Goal: Task Accomplishment & Management: Manage account settings

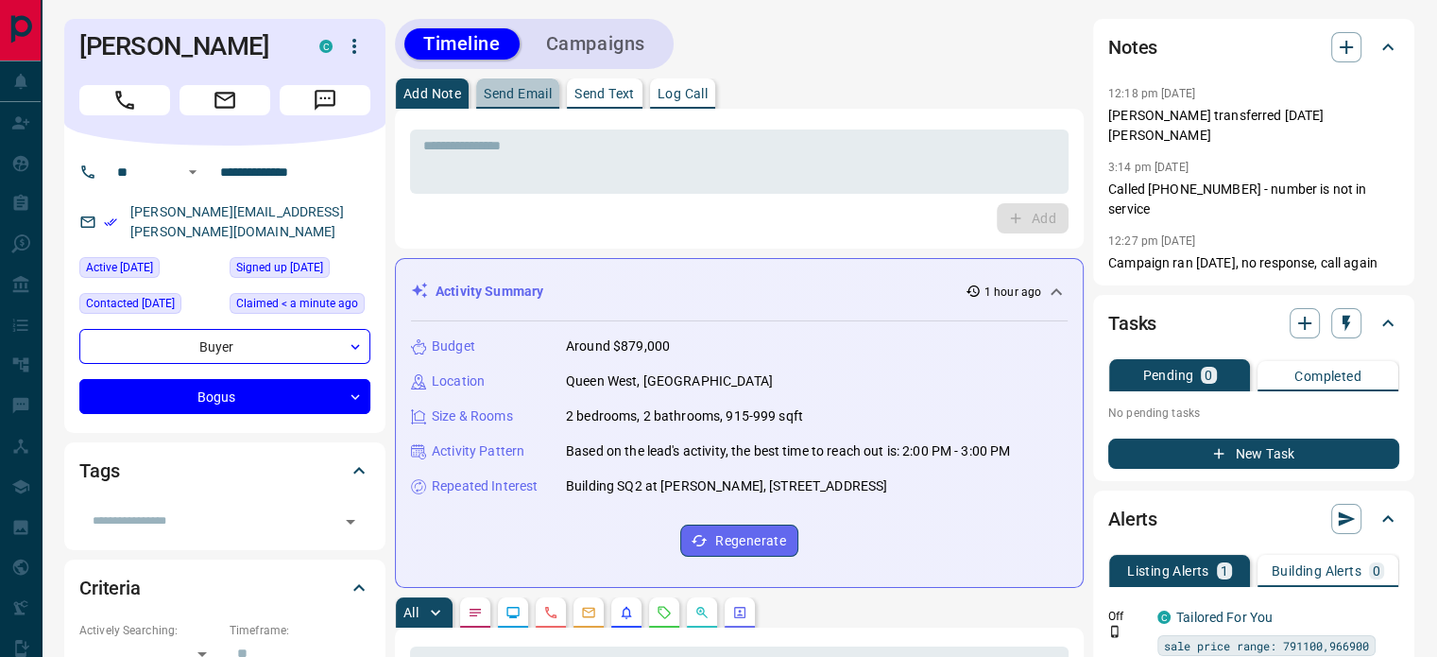
click at [503, 87] on p "Send Email" at bounding box center [518, 93] width 68 height 13
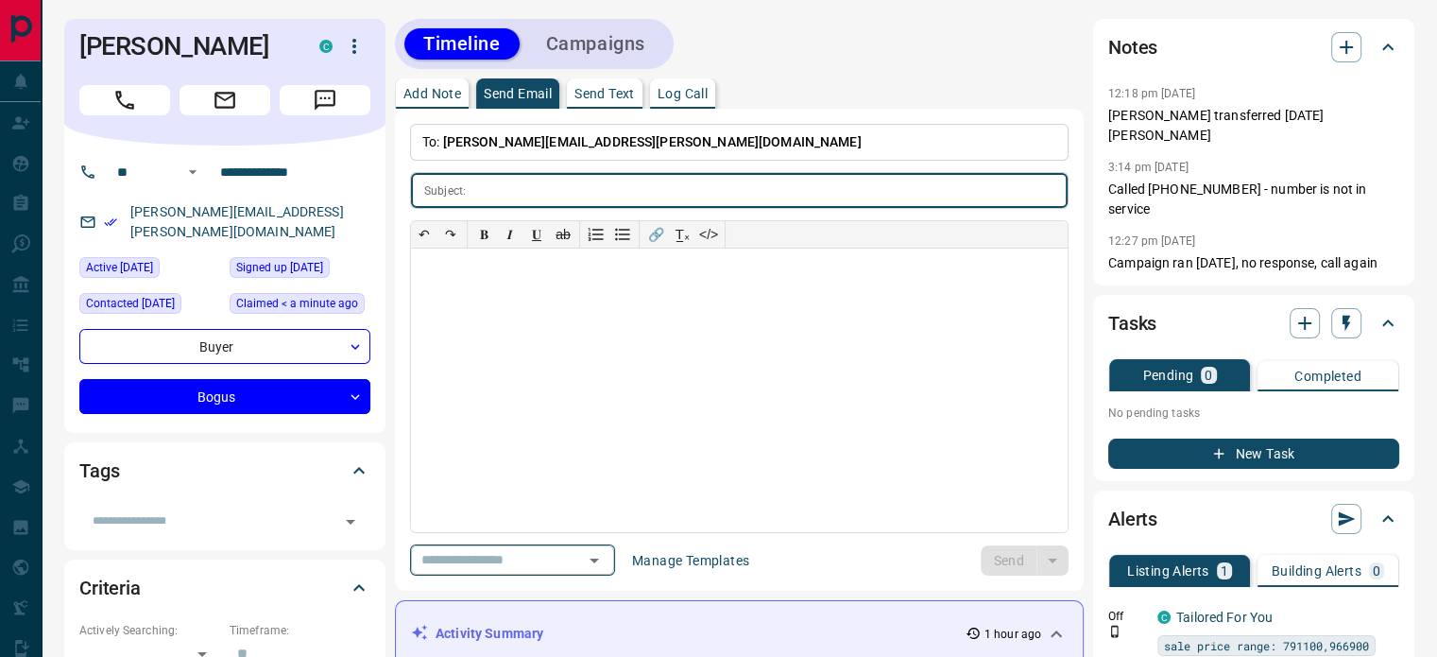
click at [606, 550] on icon "Open" at bounding box center [594, 560] width 23 height 23
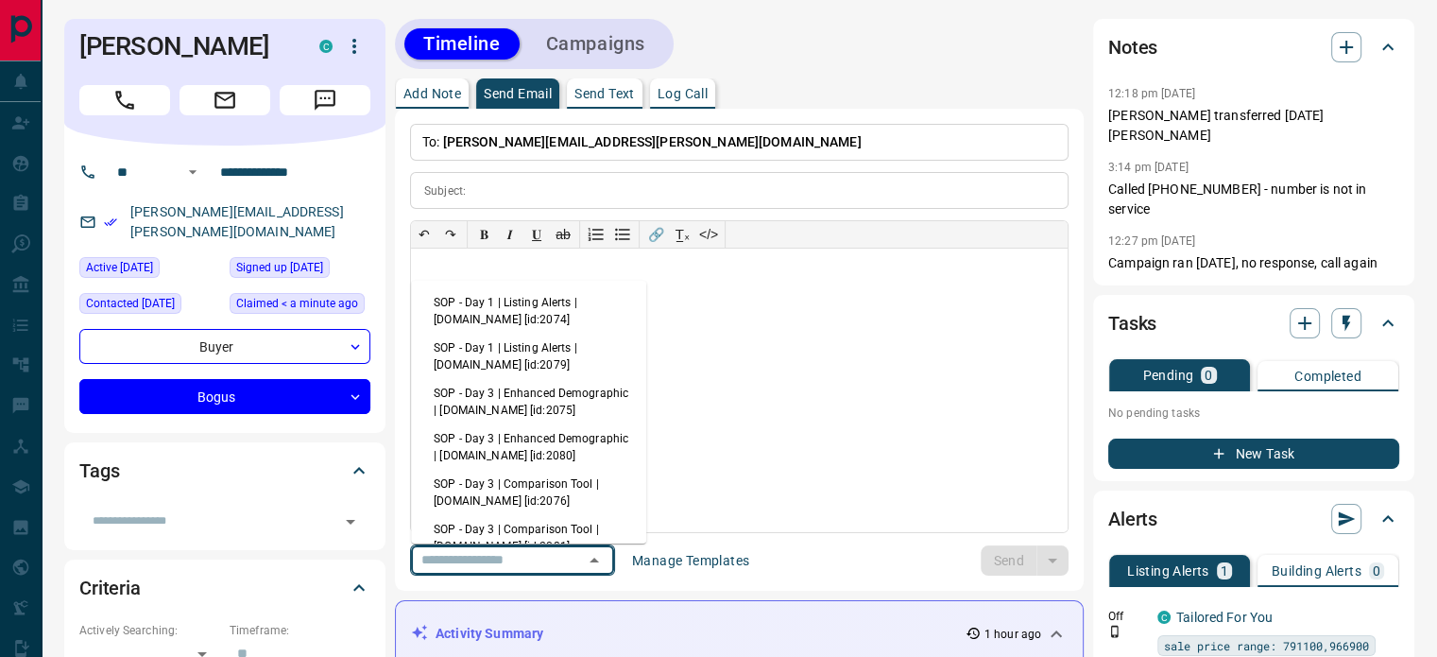
click at [540, 307] on li "SOP - Day 1 | Listing Alerts | [DOMAIN_NAME] [id:2074]" at bounding box center [528, 310] width 235 height 45
type input "**********"
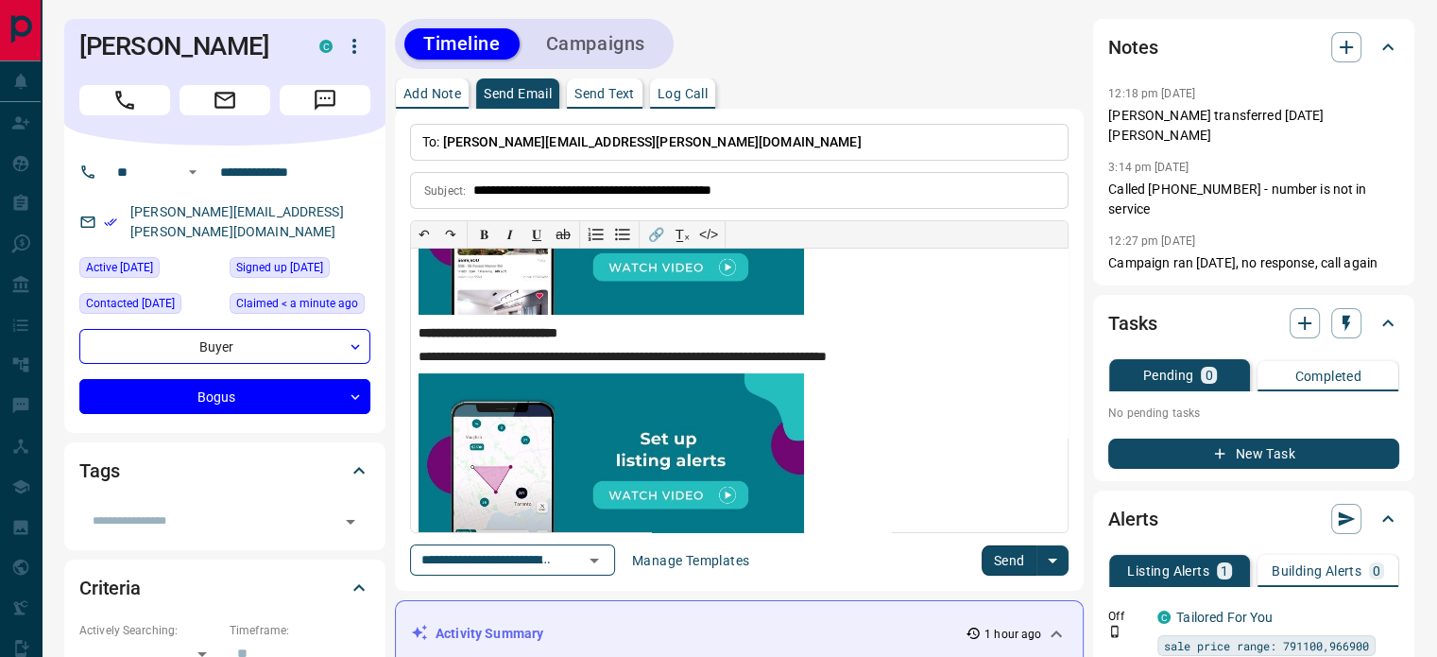
scroll to position [378, 0]
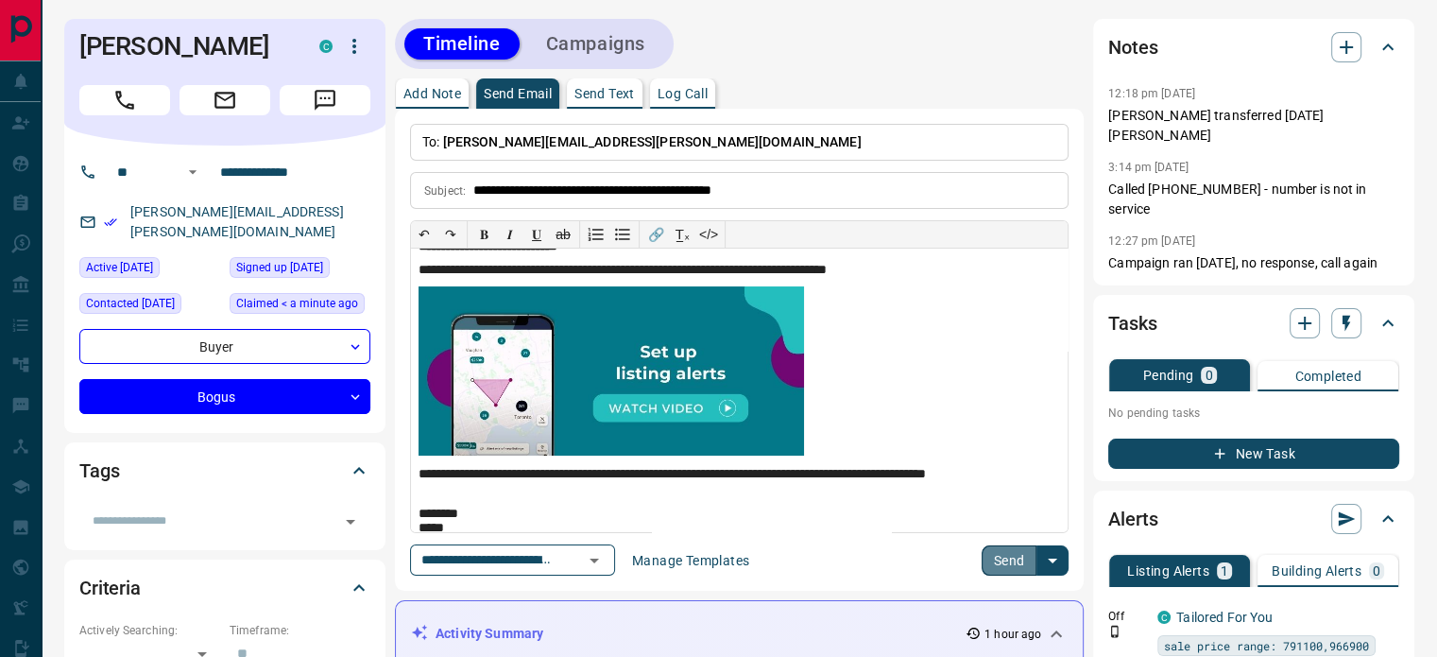
click at [1005, 558] on button "Send" at bounding box center [1010, 560] width 56 height 30
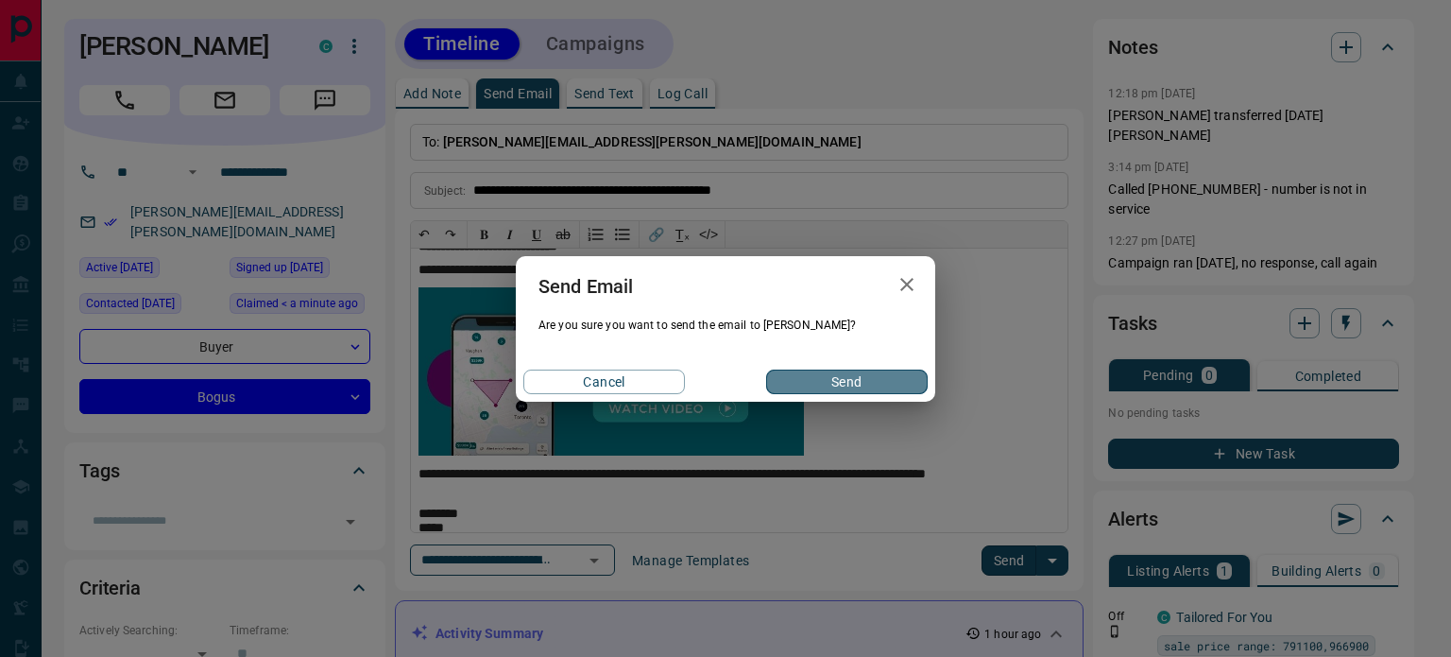
click at [855, 384] on button "Send" at bounding box center [847, 381] width 162 height 25
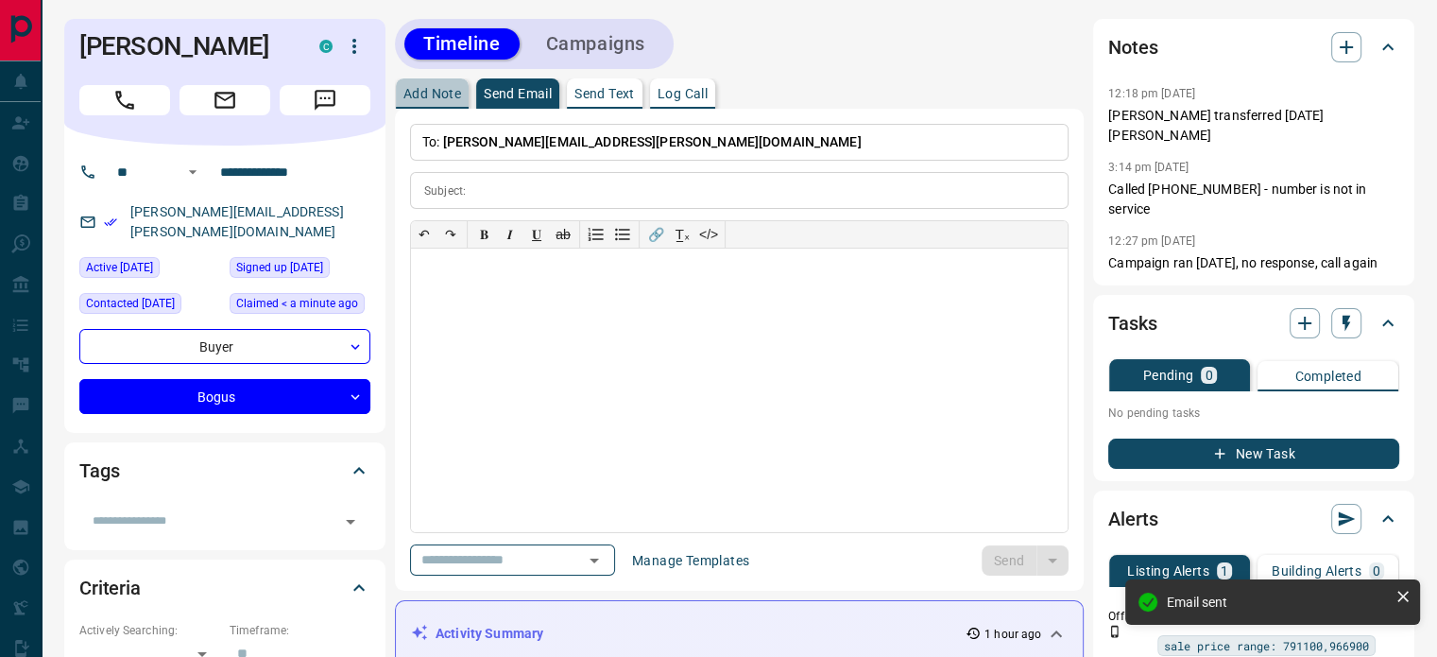
click at [427, 84] on button "Add Note" at bounding box center [432, 93] width 73 height 30
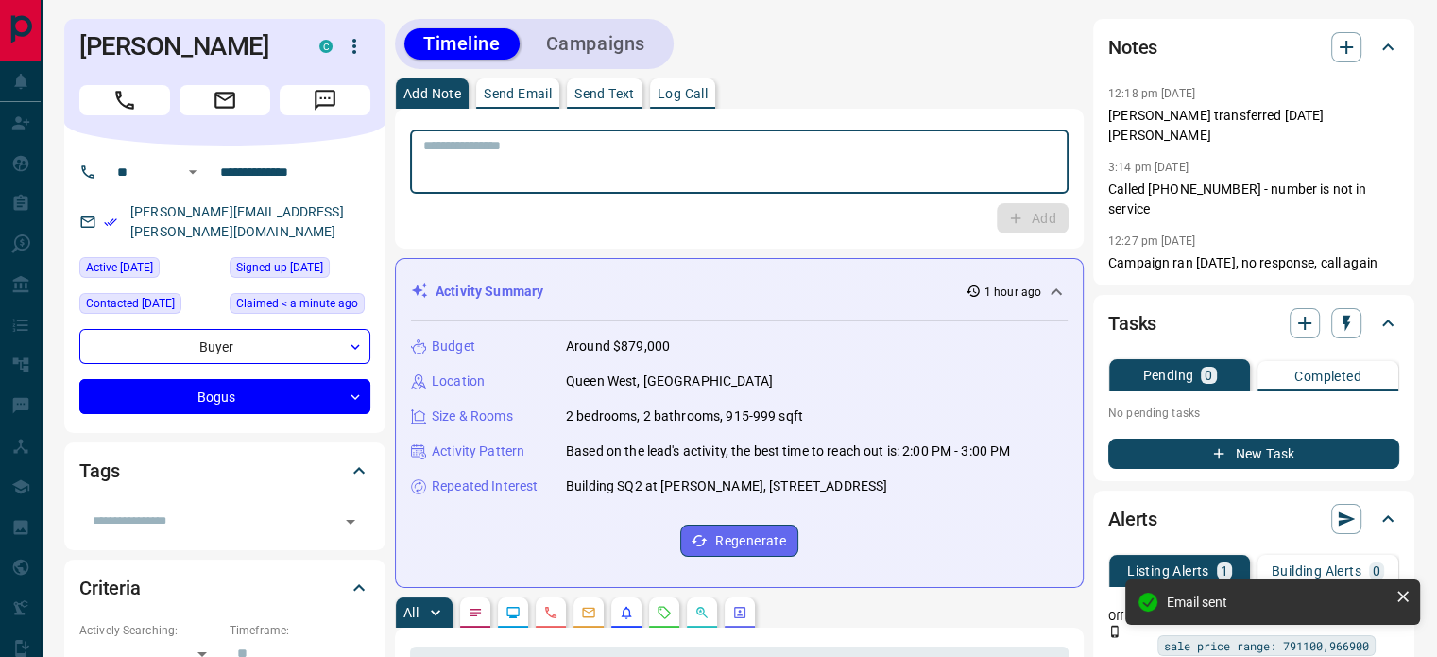
click at [529, 157] on textarea at bounding box center [739, 162] width 632 height 48
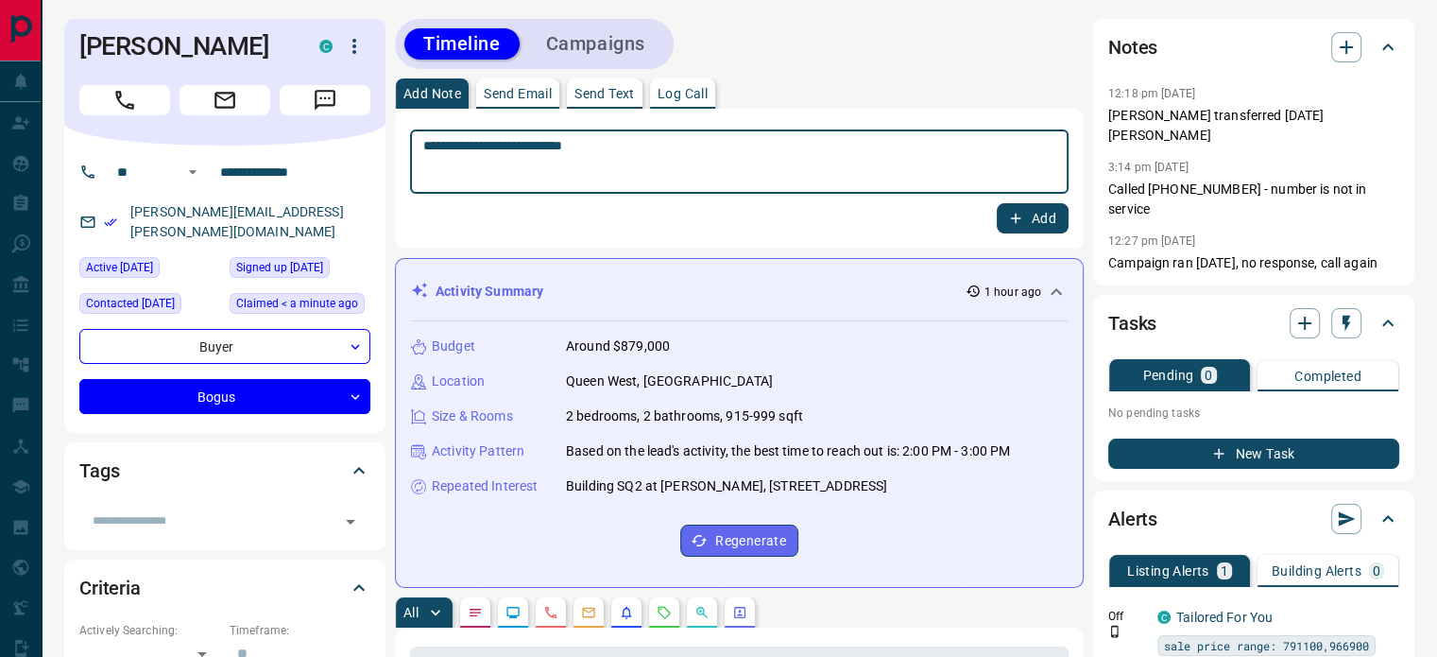
type textarea "**********"
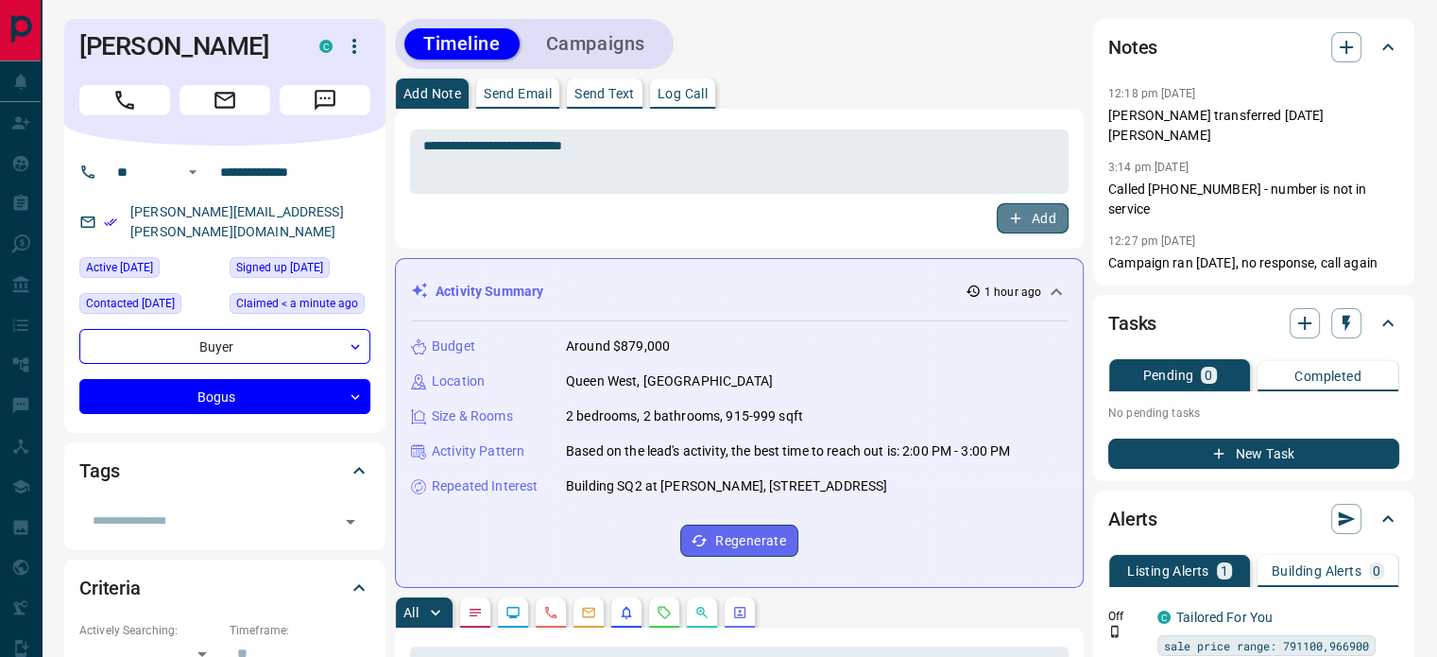
click at [1021, 223] on icon "button" at bounding box center [1015, 218] width 17 height 17
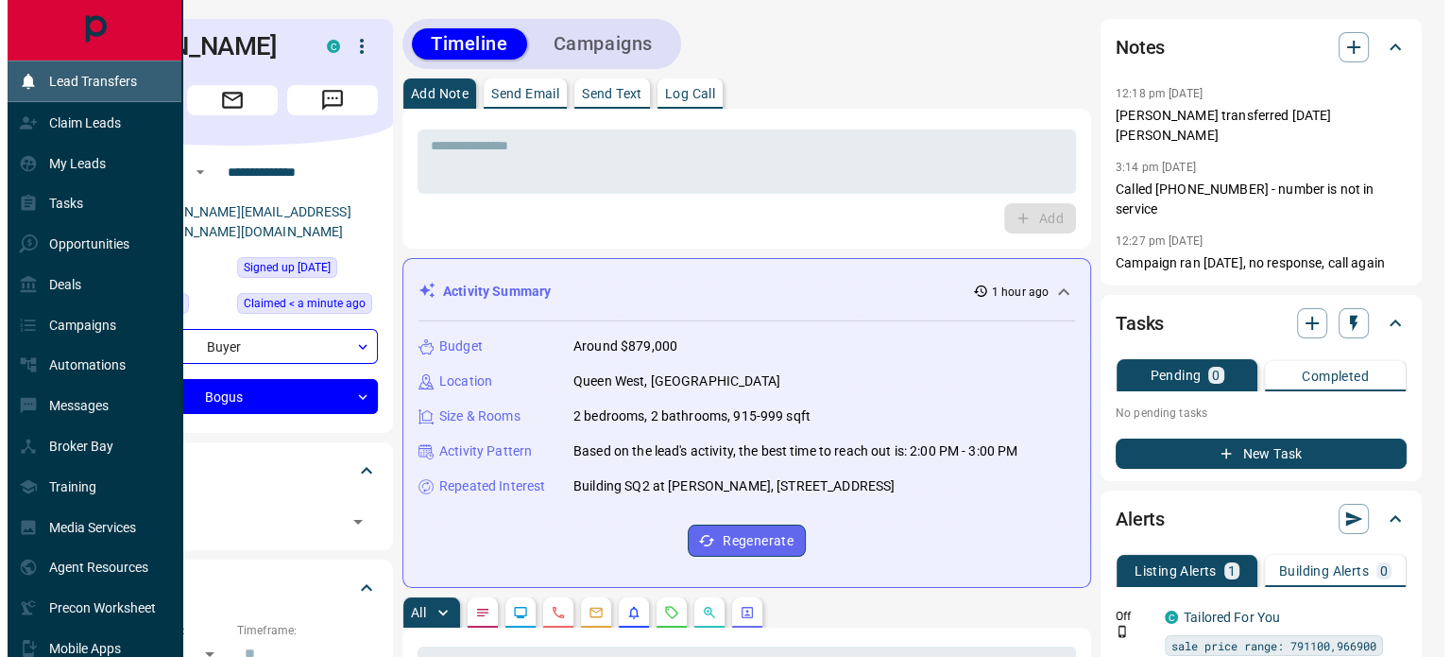
scroll to position [591, 0]
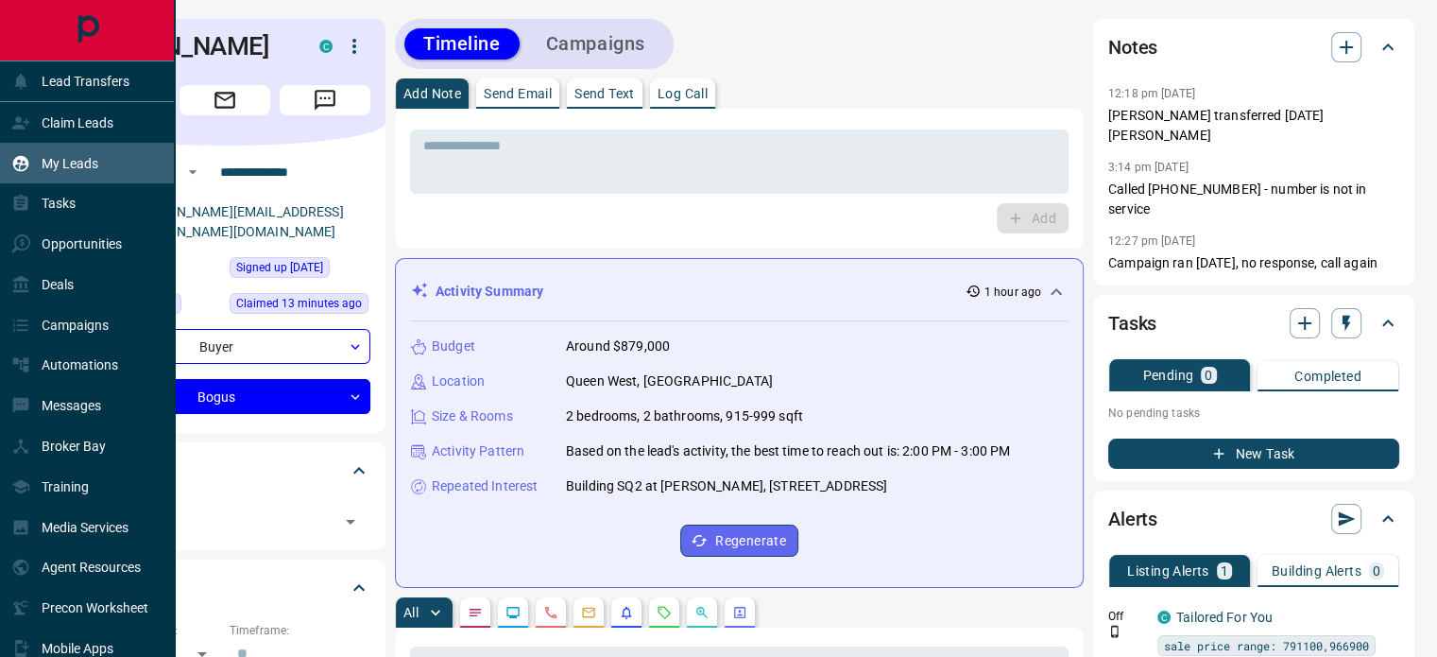
click at [62, 158] on p "My Leads" at bounding box center [70, 163] width 57 height 15
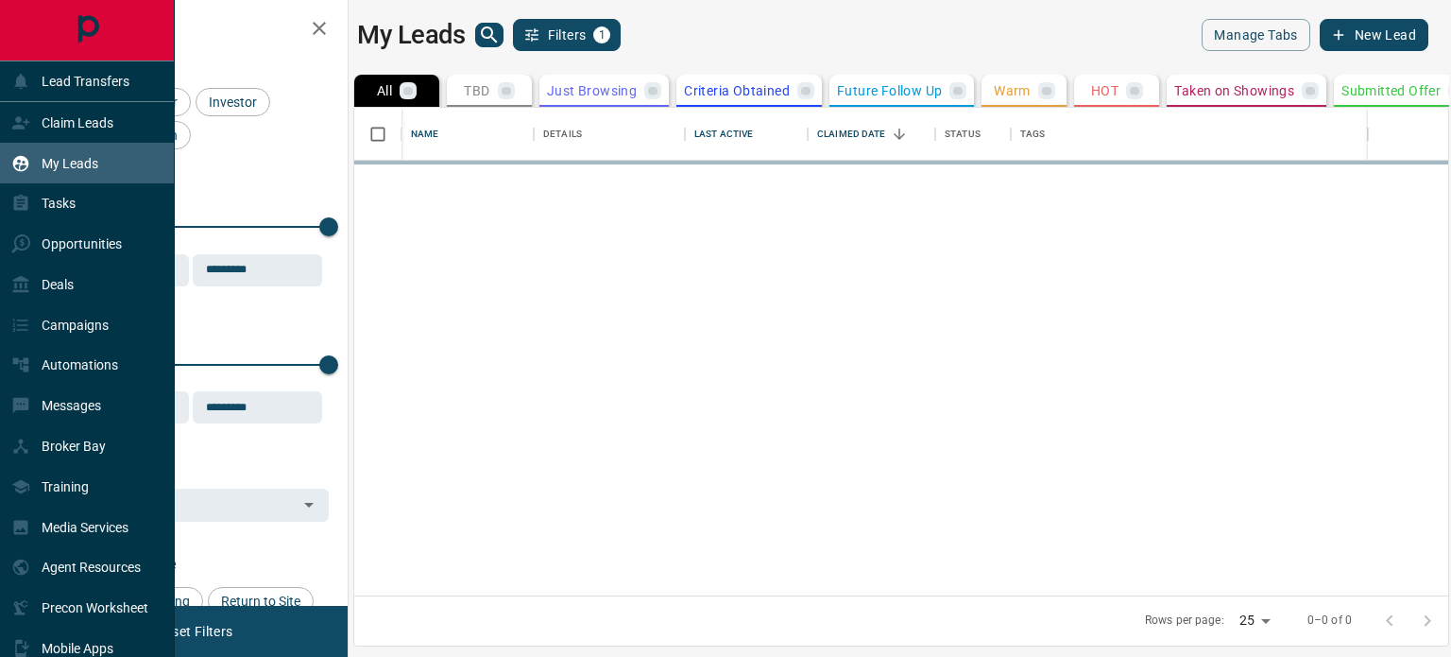
scroll to position [473, 1080]
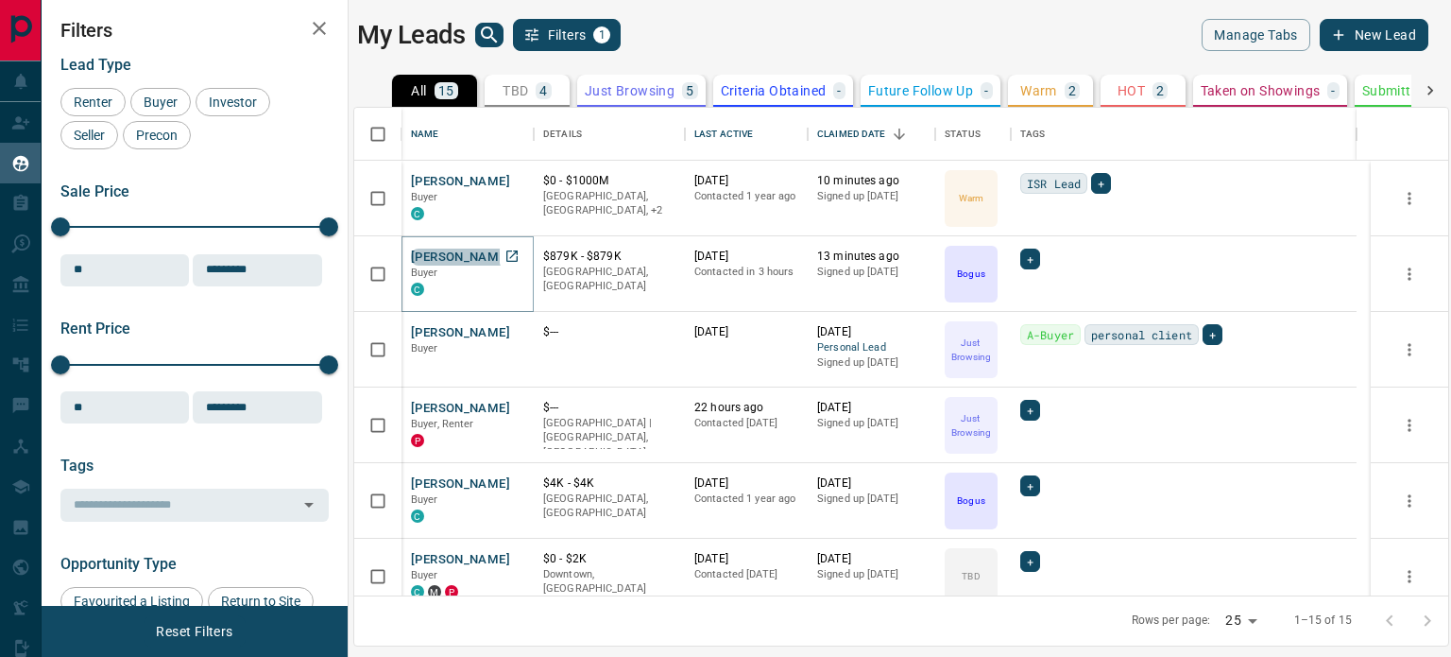
click at [476, 254] on button "[PERSON_NAME]" at bounding box center [460, 257] width 99 height 18
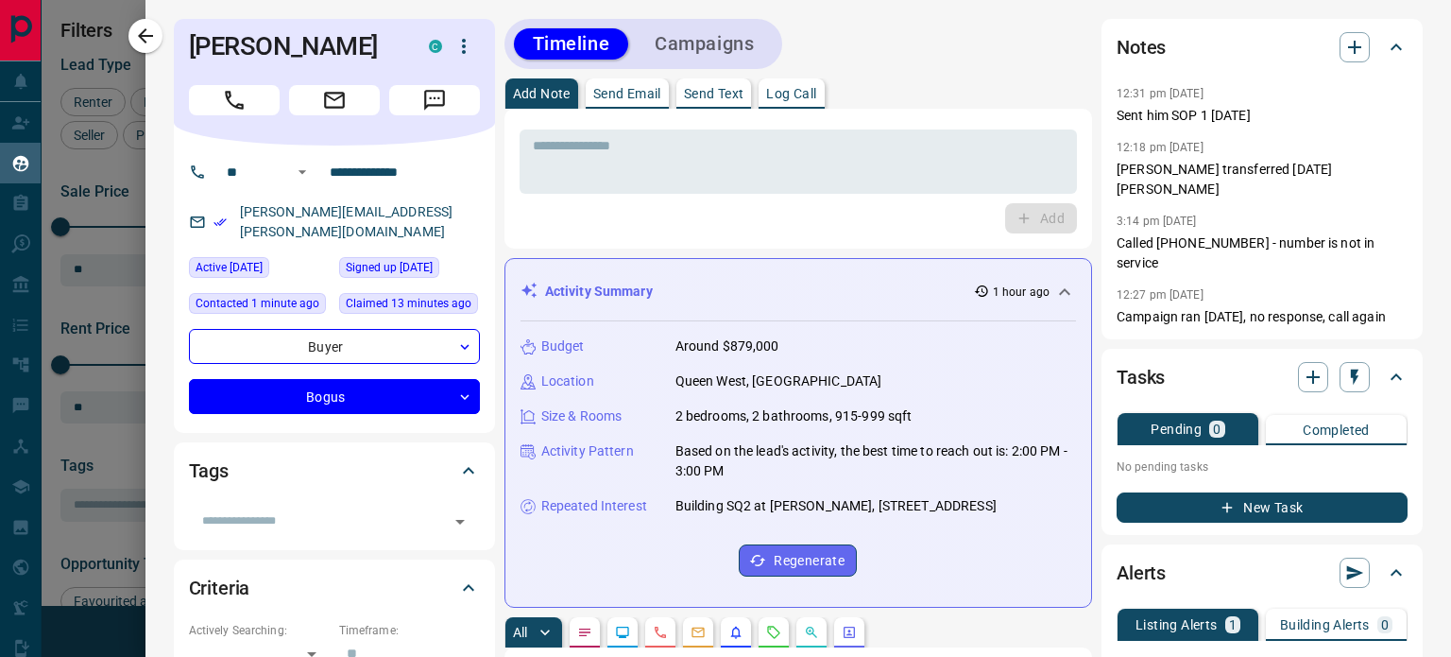
click at [1247, 499] on button "New Task" at bounding box center [1262, 507] width 291 height 30
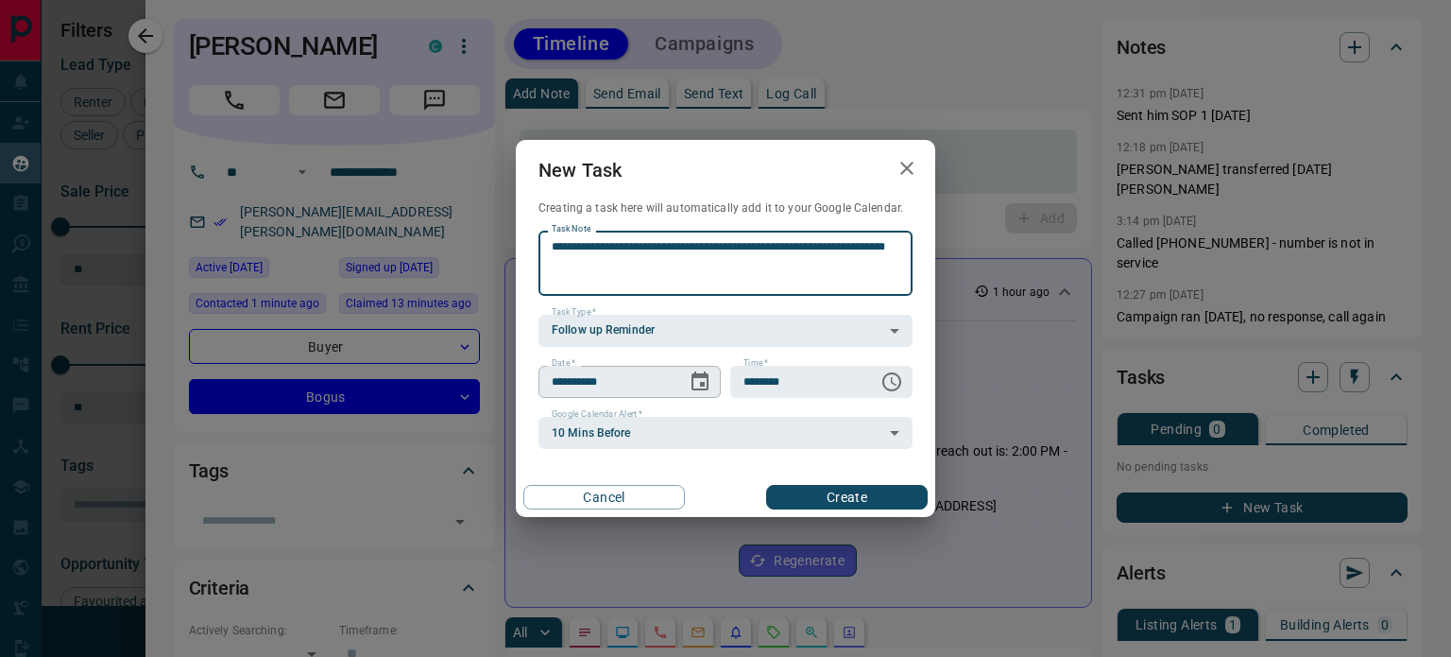
type textarea "**********"
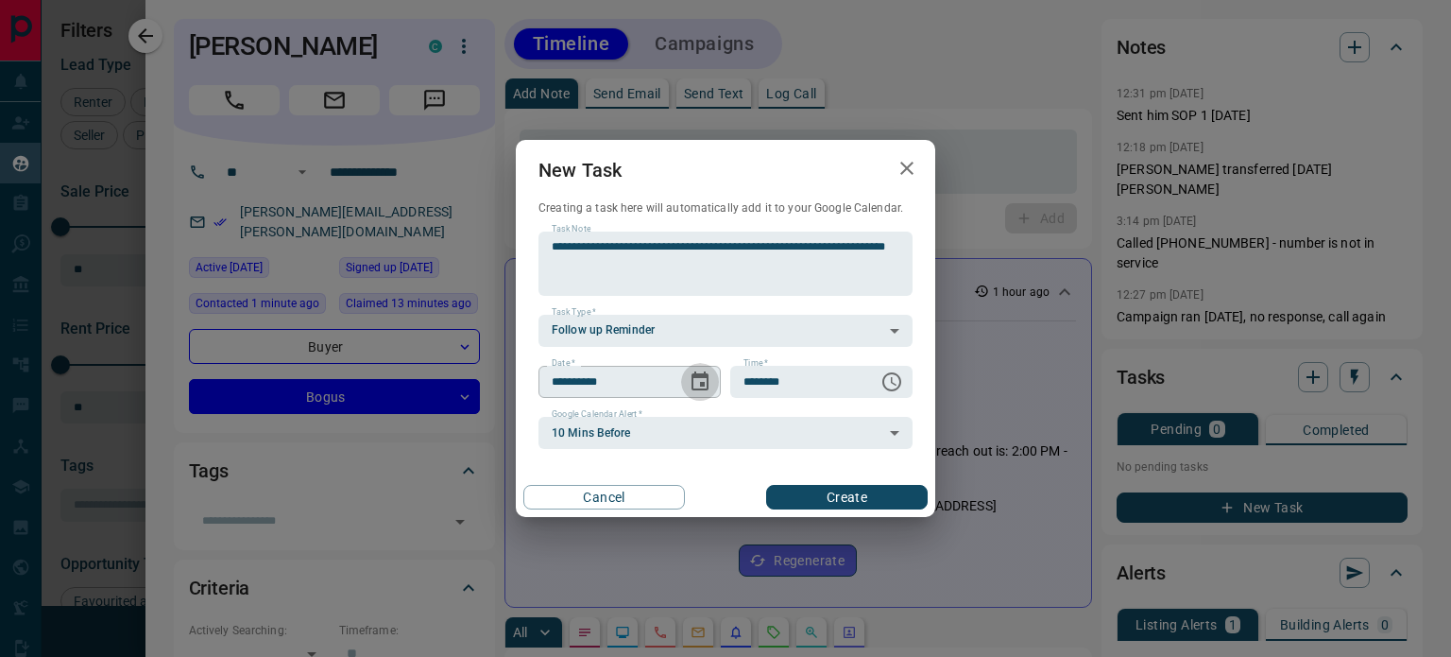
click at [704, 380] on icon "Choose date, selected date is Aug 14, 2025" at bounding box center [700, 381] width 23 height 23
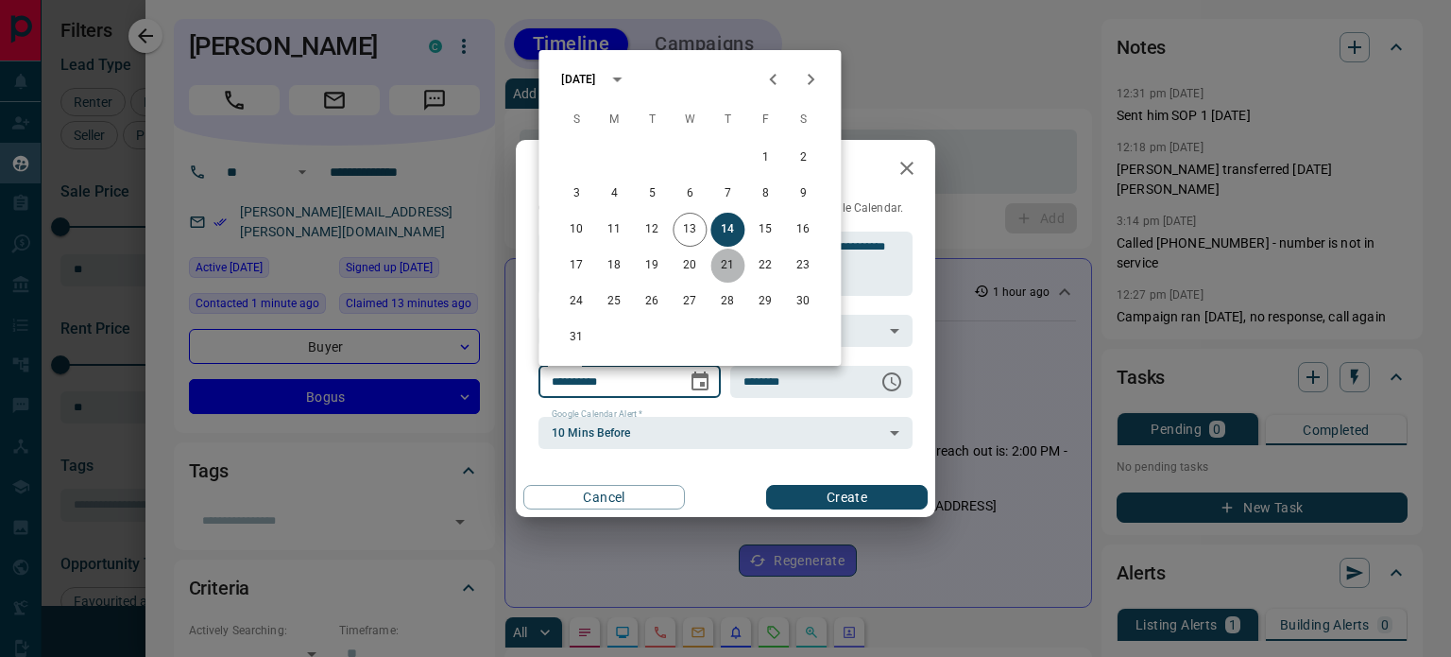
click at [724, 263] on button "21" at bounding box center [727, 265] width 34 height 34
type input "**********"
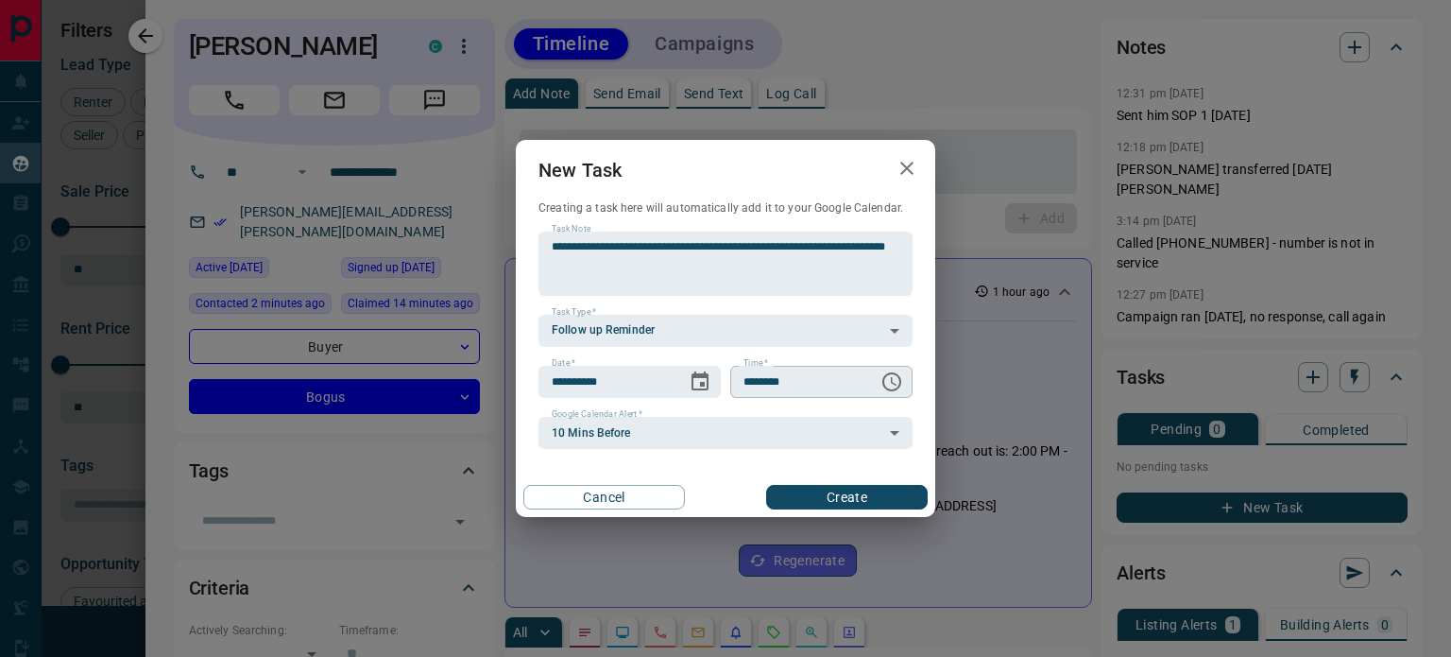
click at [899, 378] on icon "Choose time, selected time is 6:00 AM" at bounding box center [891, 381] width 19 height 19
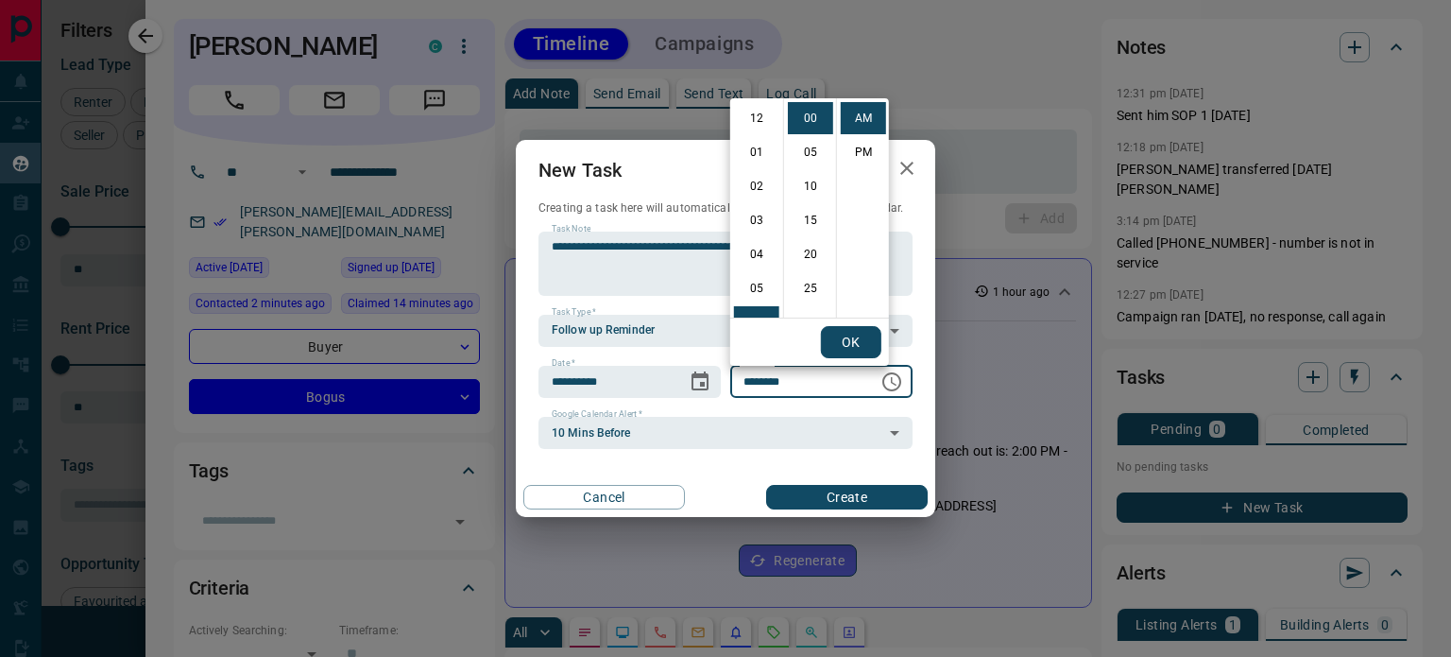
scroll to position [204, 0]
click at [767, 286] on li "11" at bounding box center [756, 288] width 45 height 32
click at [803, 256] on li "20" at bounding box center [810, 254] width 45 height 32
type input "********"
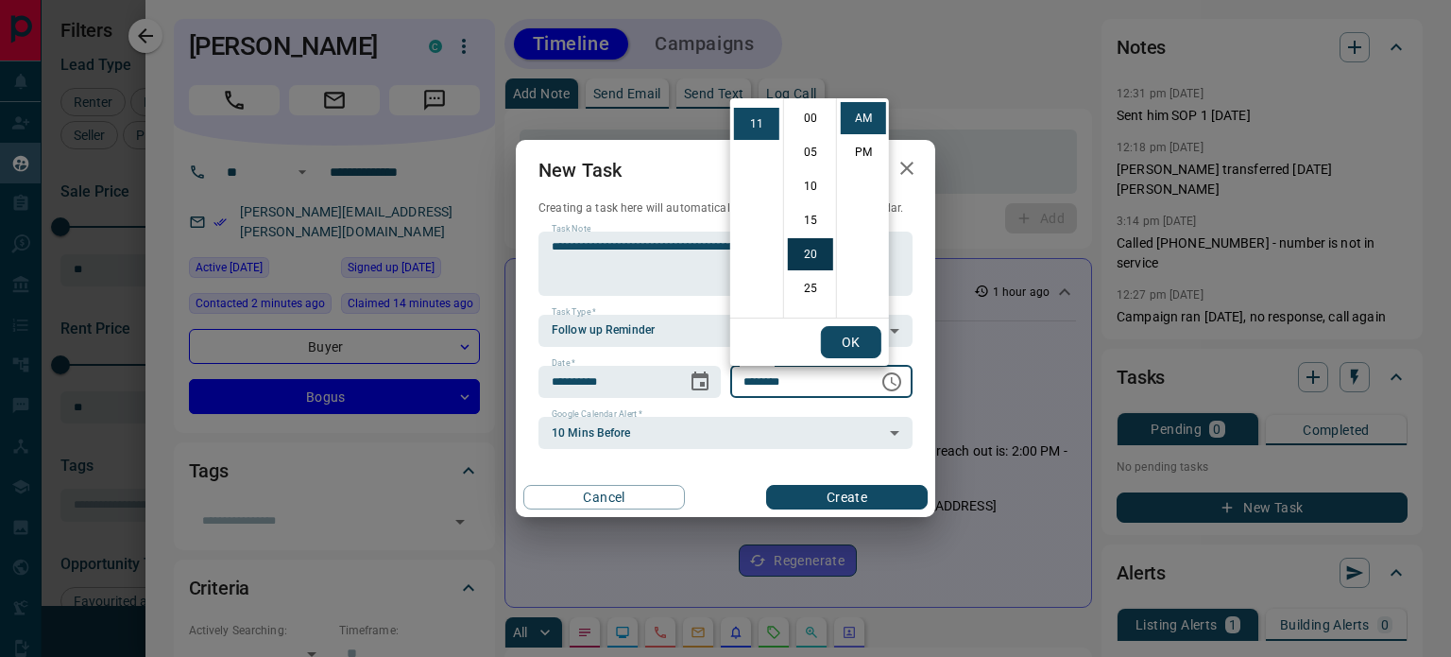
scroll to position [136, 0]
click at [847, 335] on button "OK" at bounding box center [851, 342] width 60 height 32
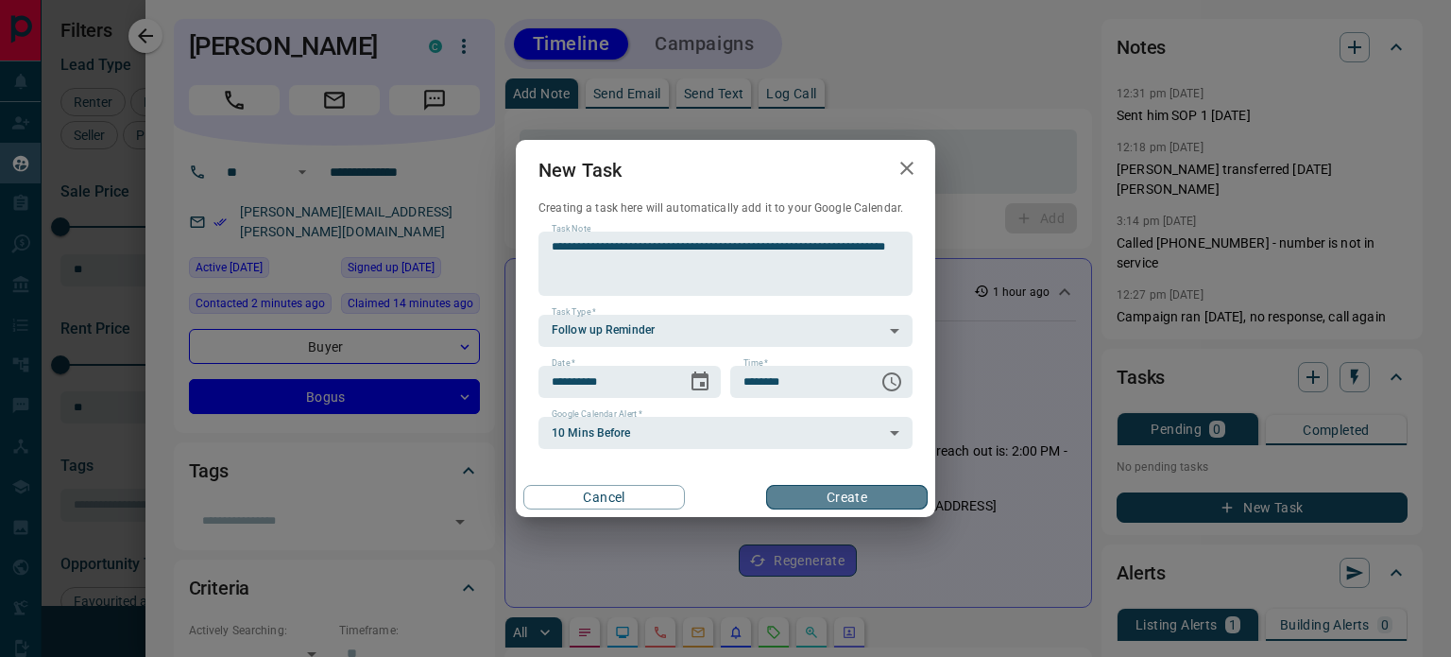
click at [847, 498] on button "Create" at bounding box center [847, 497] width 162 height 25
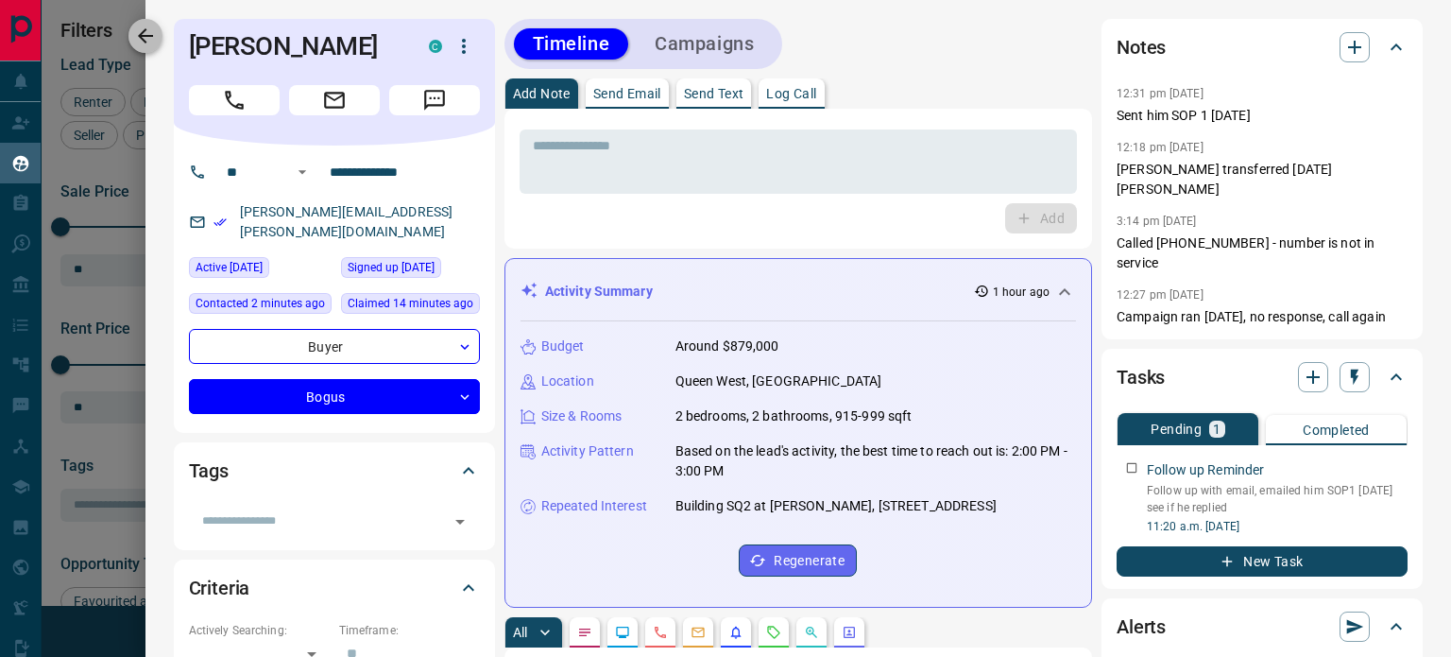
click at [150, 34] on icon "button" at bounding box center [145, 36] width 23 height 23
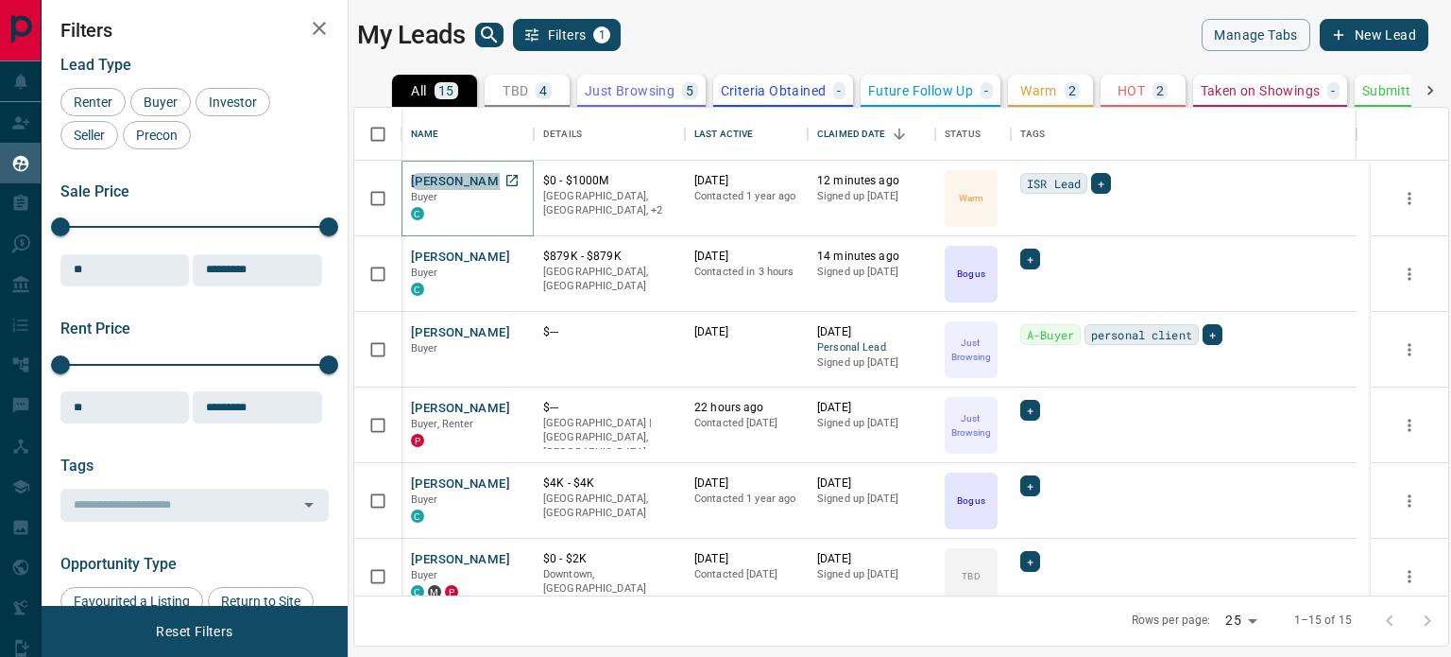
click at [440, 173] on button "[PERSON_NAME]" at bounding box center [460, 182] width 99 height 18
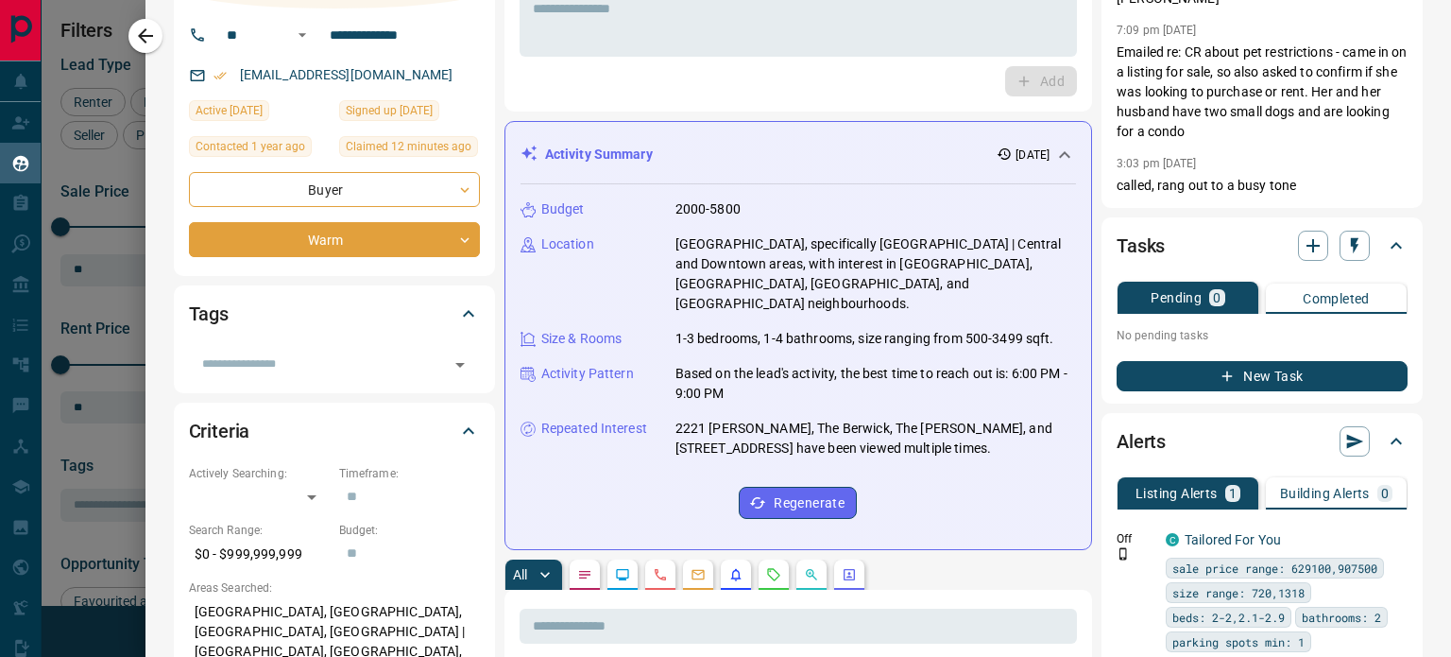
scroll to position [0, 0]
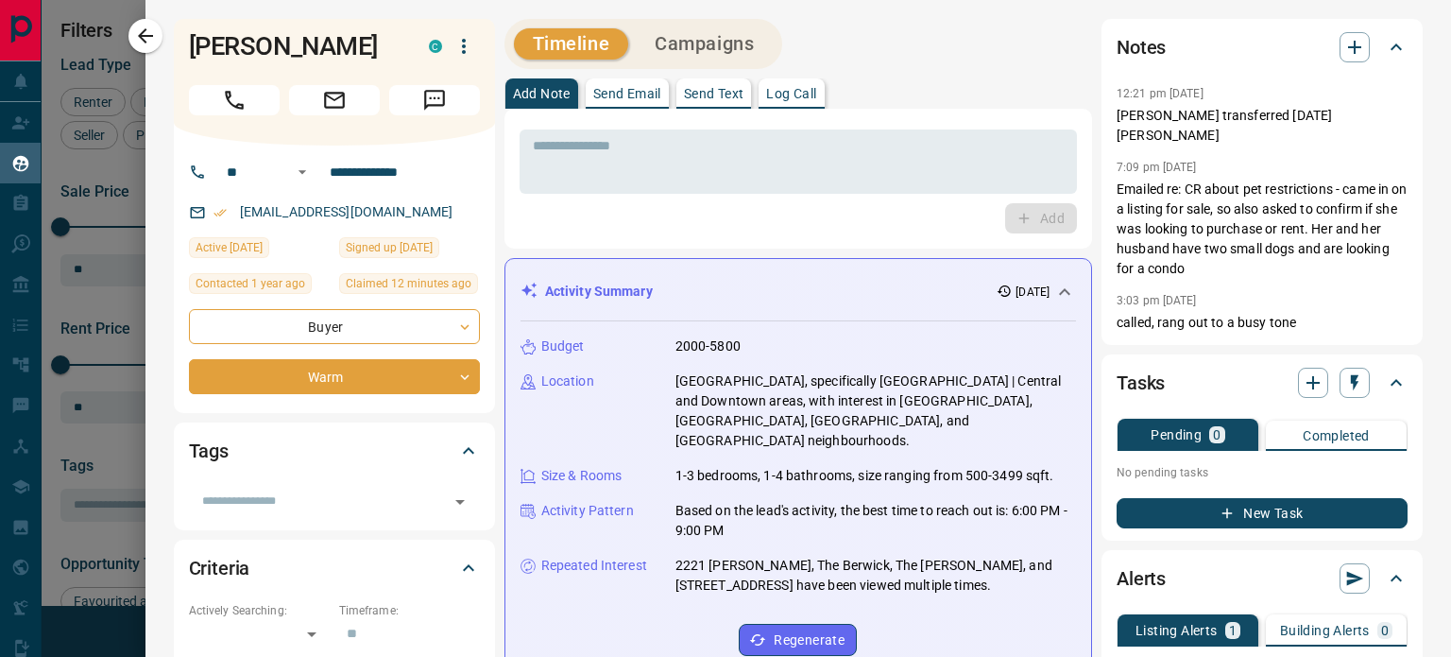
click at [614, 93] on p "Send Email" at bounding box center [627, 93] width 68 height 13
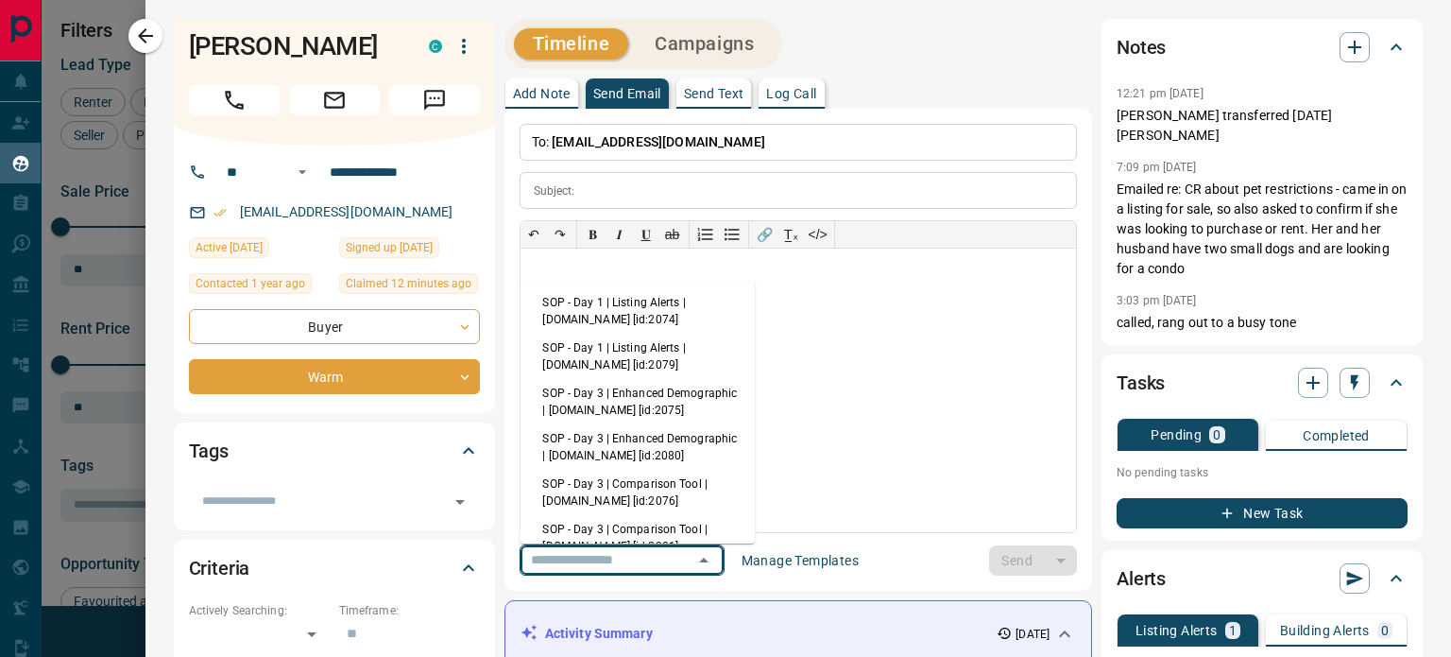
click at [619, 563] on input "text" at bounding box center [595, 560] width 144 height 24
click at [604, 307] on li "SOP - Day 1 | Listing Alerts | [DOMAIN_NAME] [id:2074]" at bounding box center [637, 310] width 235 height 45
type input "**********"
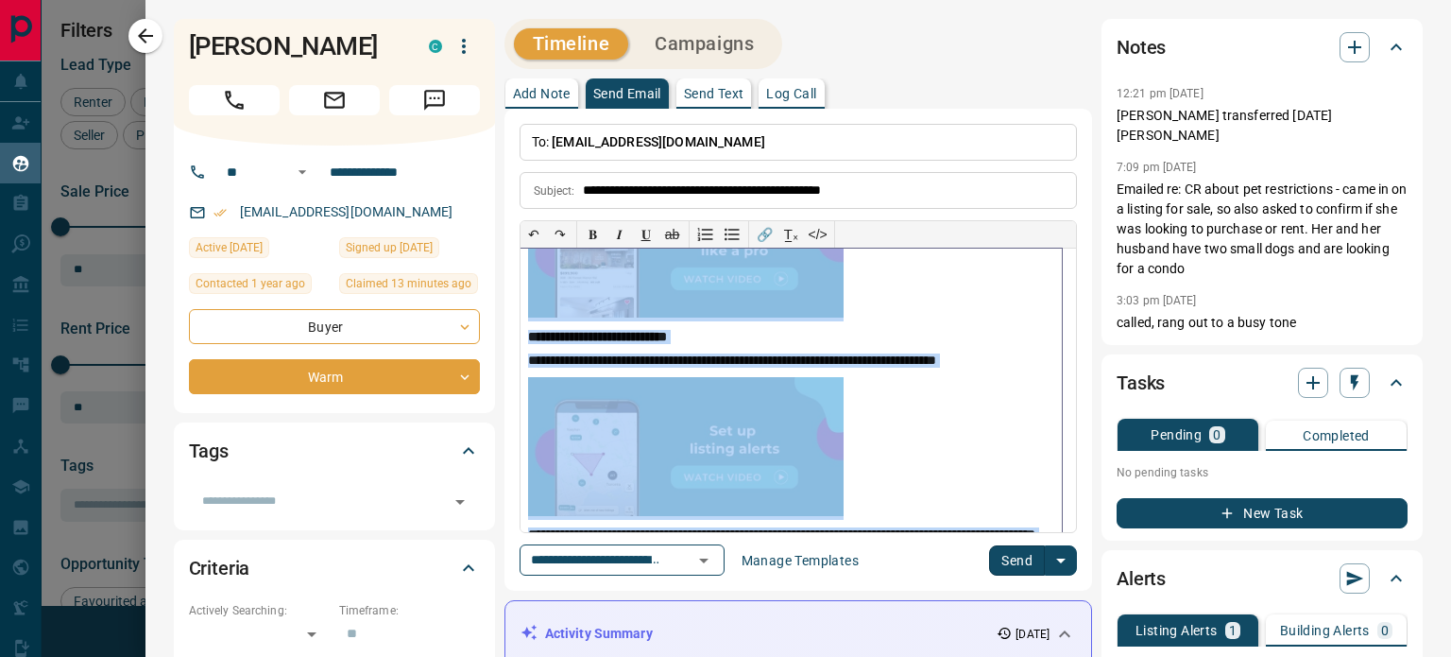
scroll to position [365, 0]
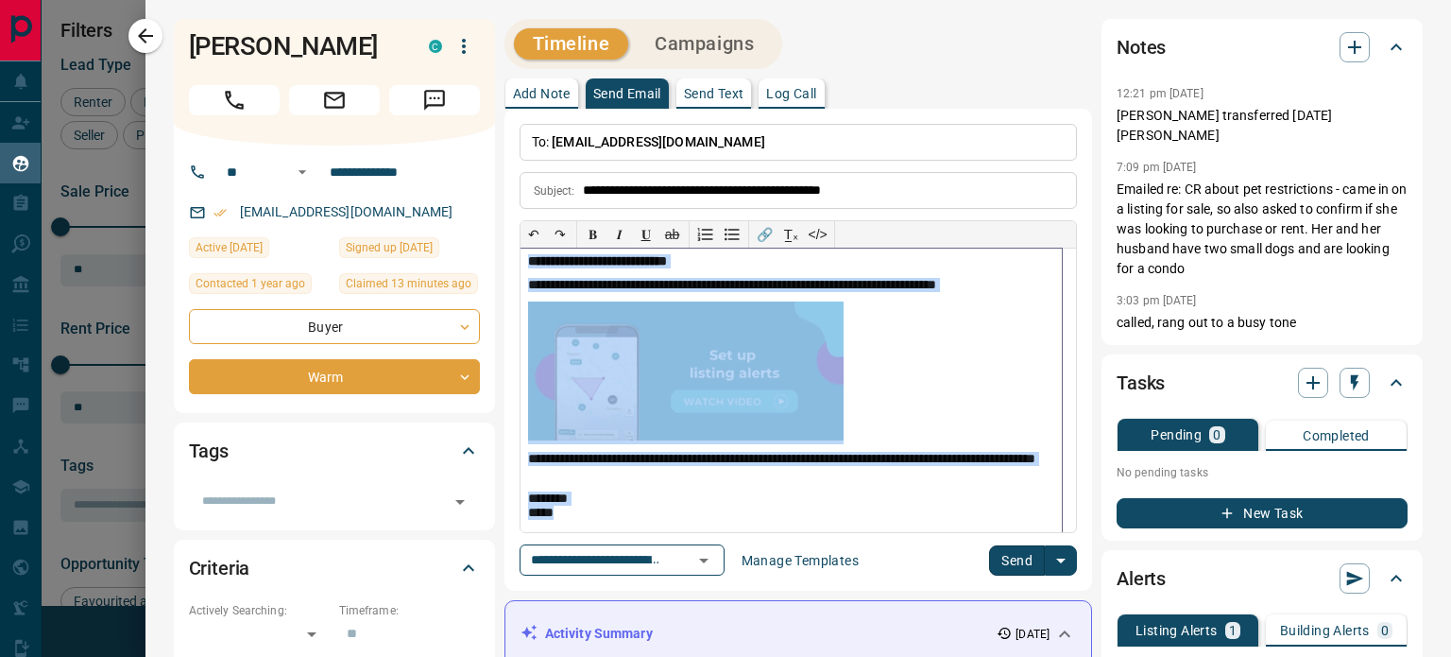
drag, startPoint x: 525, startPoint y: 267, endPoint x: 926, endPoint y: 547, distance: 488.5
click at [926, 547] on div "**********" at bounding box center [798, 350] width 557 height 452
copy div "**********"
click at [141, 30] on icon "button" at bounding box center [145, 36] width 23 height 23
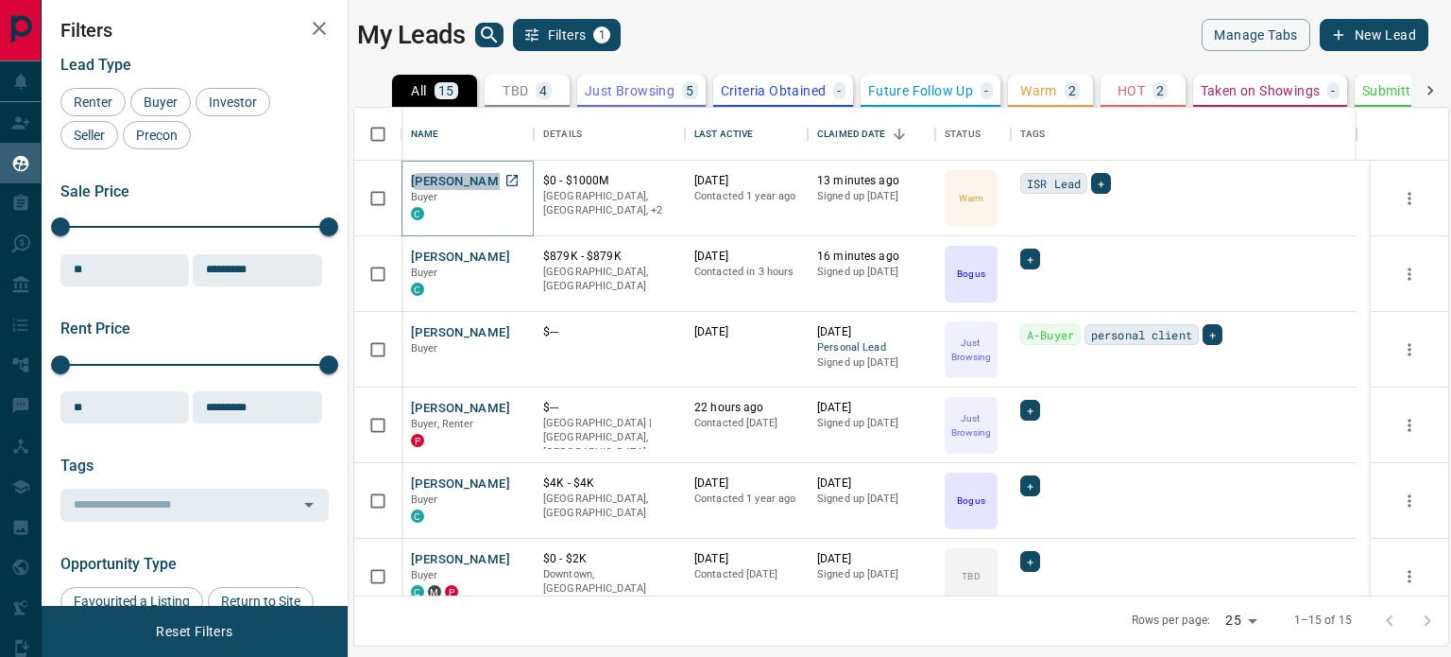
click at [486, 177] on button "[PERSON_NAME]" at bounding box center [460, 182] width 99 height 18
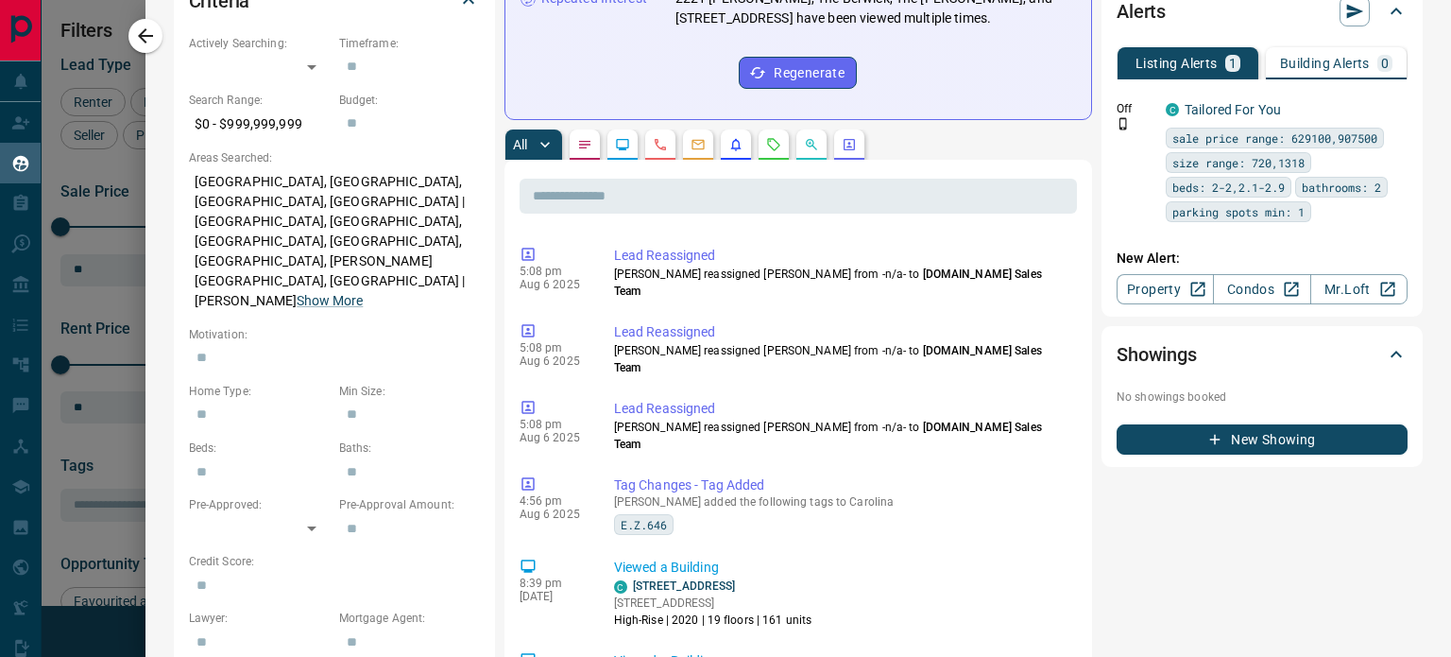
scroll to position [472, 0]
